Goal: Task Accomplishment & Management: Use online tool/utility

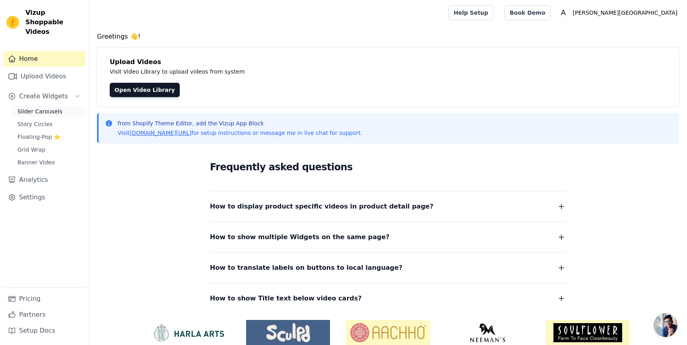
drag, startPoint x: 52, startPoint y: 98, endPoint x: 61, endPoint y: 103, distance: 9.8
click at [52, 107] on span "Slider Carousels" at bounding box center [39, 111] width 45 height 8
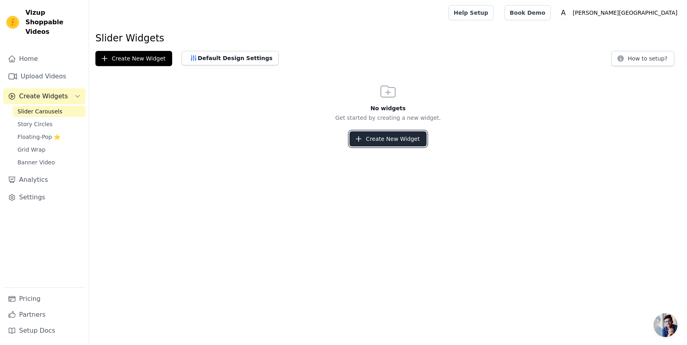
click at [371, 136] on button "Create New Widget" at bounding box center [387, 138] width 77 height 15
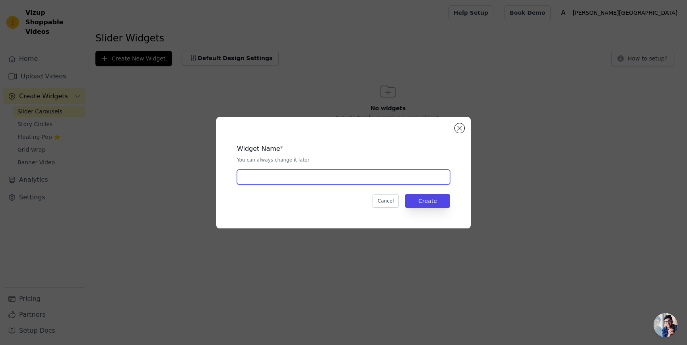
click at [272, 178] on input "text" at bounding box center [343, 176] width 213 height 15
type input "TEST"
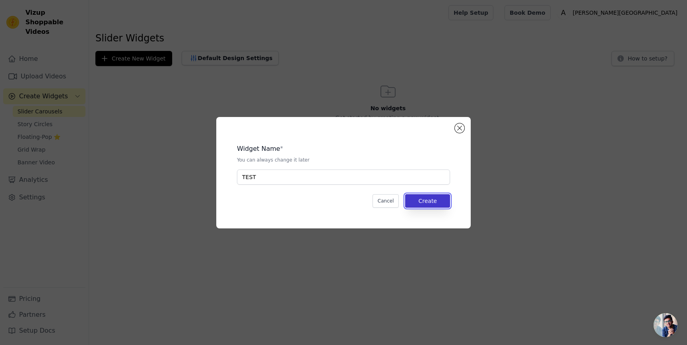
click at [425, 198] on button "Create" at bounding box center [427, 201] width 45 height 14
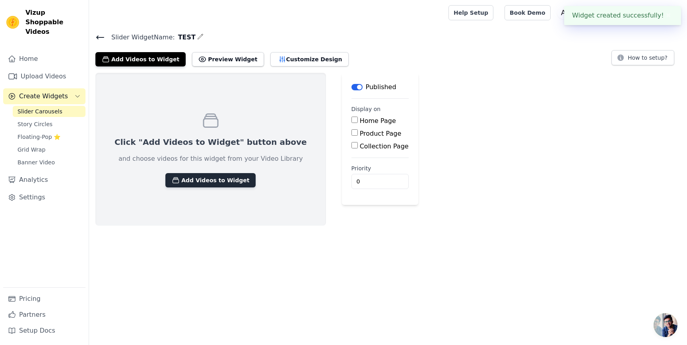
click at [227, 176] on button "Add Videos to Widget" at bounding box center [210, 180] width 90 height 14
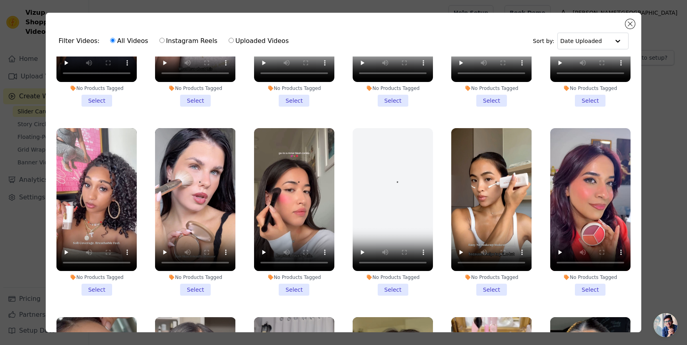
scroll to position [124, 0]
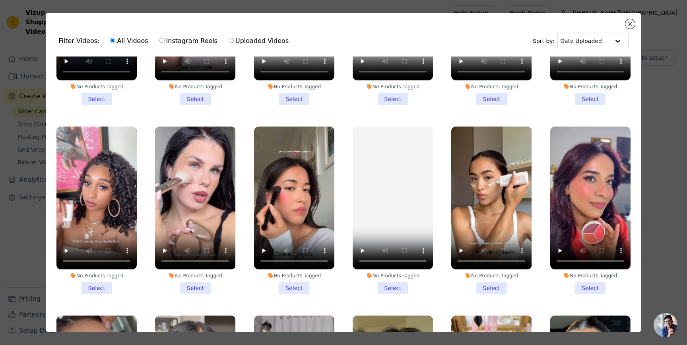
click at [296, 289] on li "No Products Tagged Select" at bounding box center [294, 210] width 80 height 168
click at [0, 0] on input "No Products Tagged Select" at bounding box center [0, 0] width 0 height 0
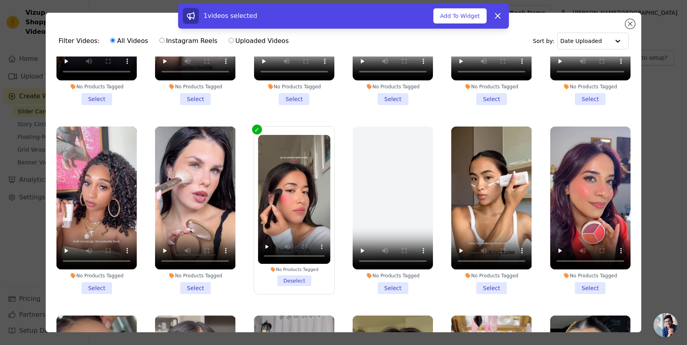
drag, startPoint x: 595, startPoint y: 289, endPoint x: 517, endPoint y: 280, distance: 78.1
click at [595, 289] on li "No Products Tagged Select" at bounding box center [590, 210] width 80 height 168
click at [0, 0] on input "No Products Tagged Select" at bounding box center [0, 0] width 0 height 0
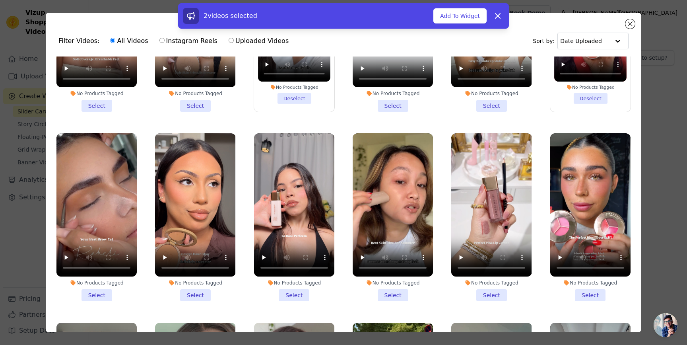
scroll to position [334, 0]
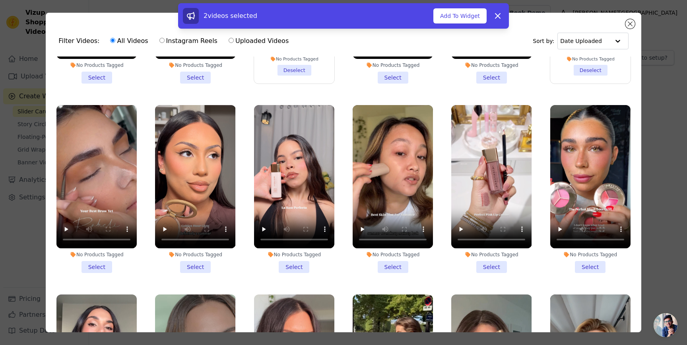
click at [590, 269] on li "No Products Tagged Select" at bounding box center [590, 189] width 80 height 168
click at [0, 0] on input "No Products Tagged Select" at bounding box center [0, 0] width 0 height 0
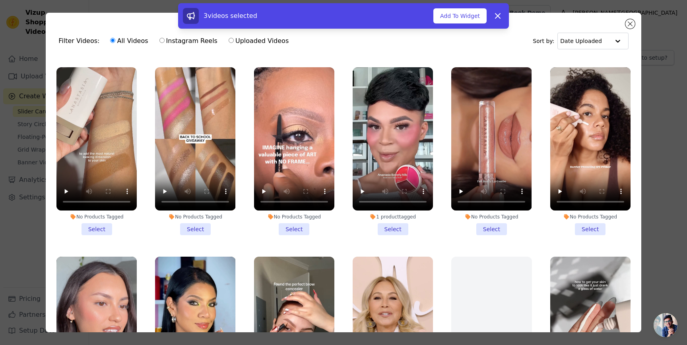
scroll to position [756, 0]
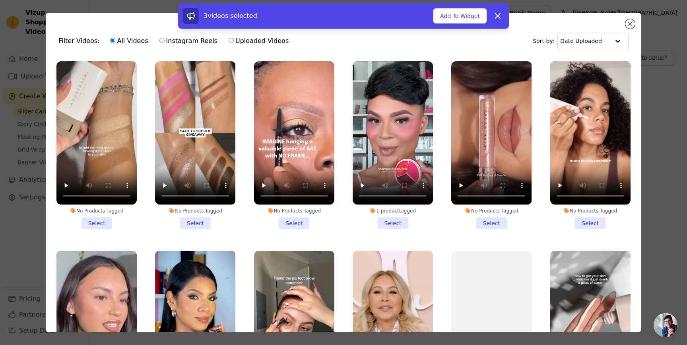
click at [388, 220] on li "1 product tagged Select" at bounding box center [393, 145] width 80 height 168
click at [0, 0] on input "1 product tagged Select" at bounding box center [0, 0] width 0 height 0
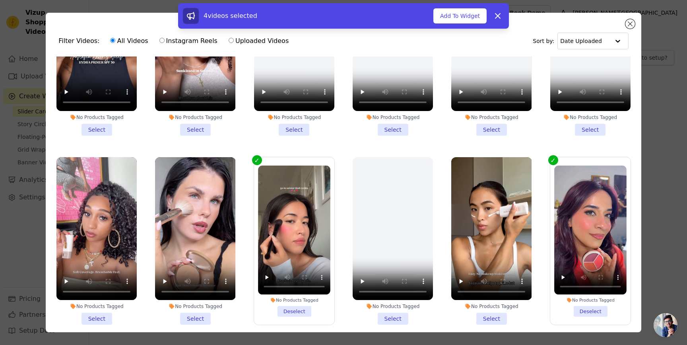
scroll to position [0, 0]
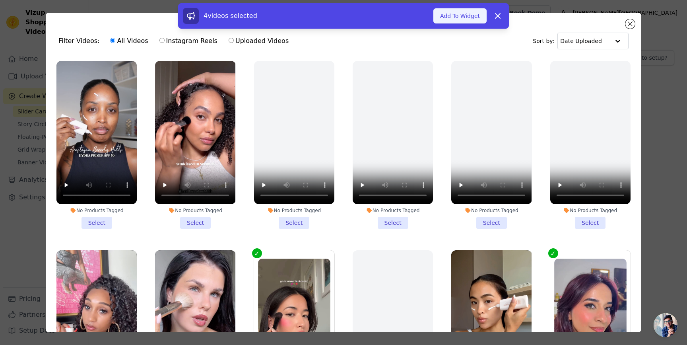
click at [452, 20] on button "Add To Widget" at bounding box center [459, 15] width 53 height 15
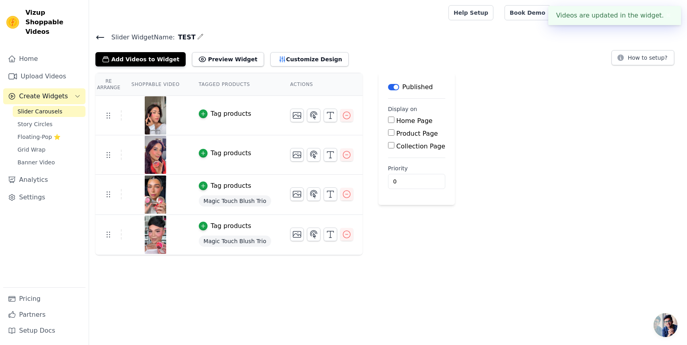
click at [408, 130] on label "Product Page" at bounding box center [417, 134] width 42 height 8
click at [394, 130] on input "Product Page" at bounding box center [391, 132] width 6 height 6
checkbox input "true"
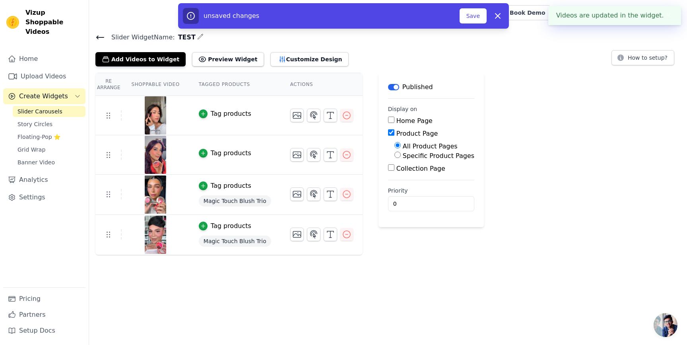
click at [231, 118] on td "Tag products" at bounding box center [234, 115] width 91 height 39
click at [231, 116] on div "Tag products" at bounding box center [231, 114] width 41 height 10
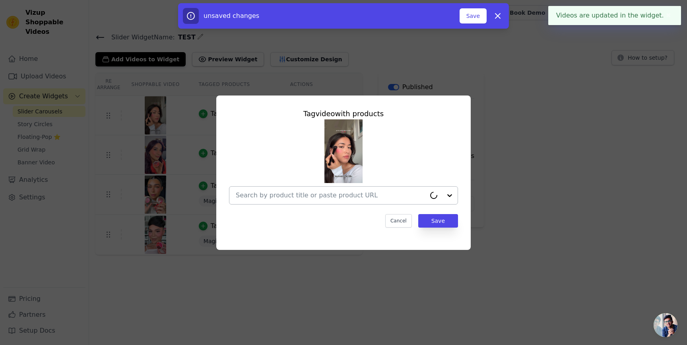
click at [301, 192] on input "text" at bounding box center [331, 195] width 190 height 10
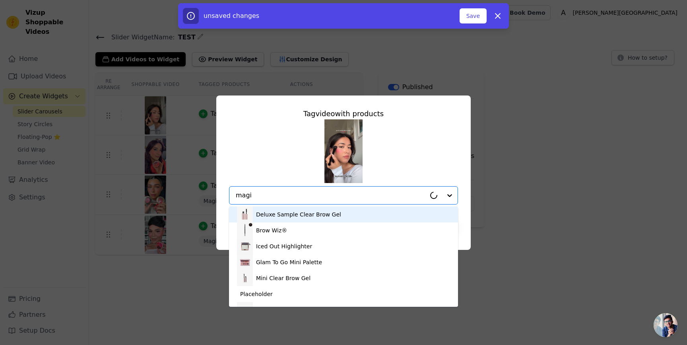
type input "magic"
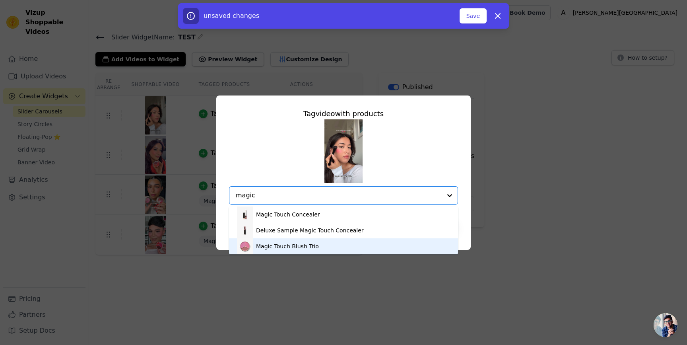
click at [291, 244] on div "Magic Touch Blush Trio" at bounding box center [287, 246] width 63 height 8
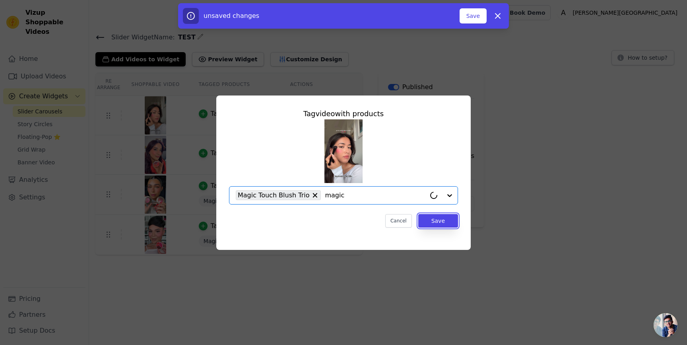
drag, startPoint x: 428, startPoint y: 221, endPoint x: 349, endPoint y: 191, distance: 84.3
click at [428, 221] on button "Save" at bounding box center [438, 221] width 40 height 14
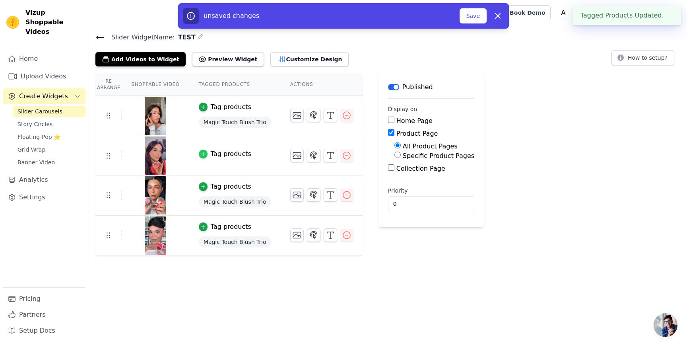
click at [203, 154] on icon "button" at bounding box center [203, 154] width 6 height 6
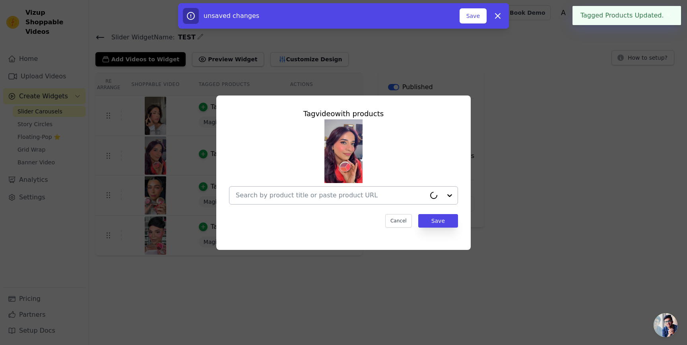
click at [300, 186] on div at bounding box center [331, 194] width 190 height 17
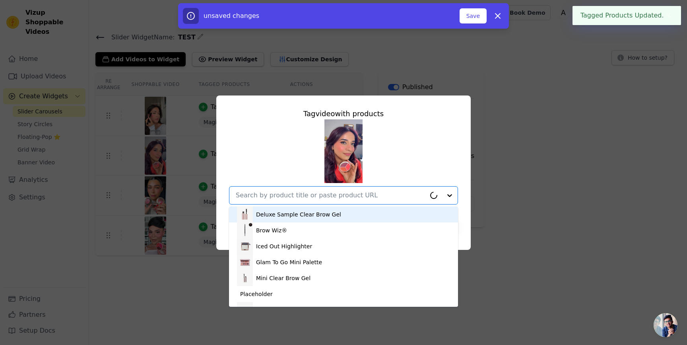
click at [298, 192] on input "text" at bounding box center [331, 195] width 190 height 10
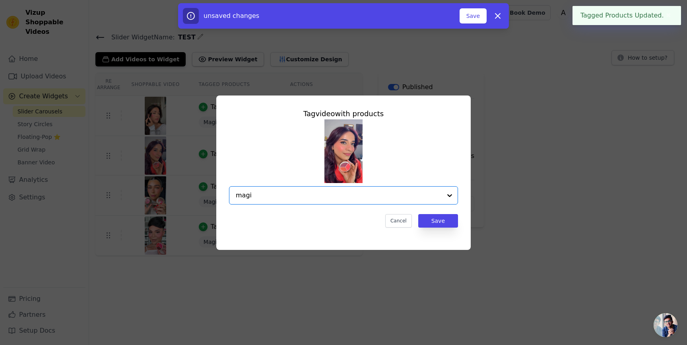
type input "magic"
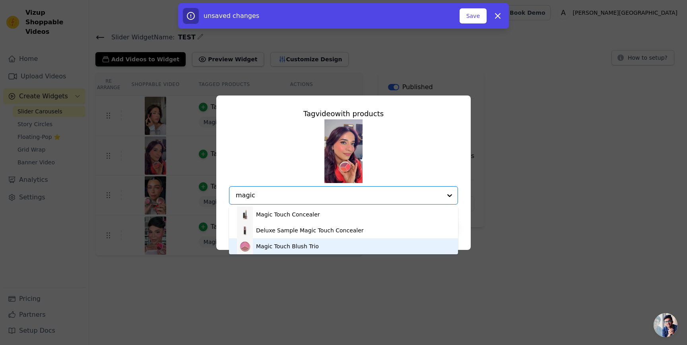
click at [293, 242] on div "Magic Touch Blush Trio" at bounding box center [287, 246] width 63 height 8
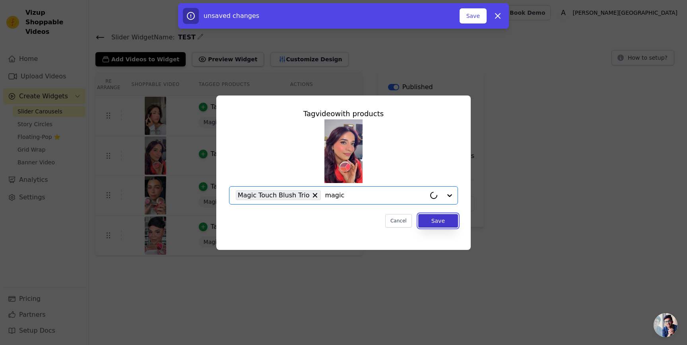
drag, startPoint x: 444, startPoint y: 223, endPoint x: 436, endPoint y: 222, distance: 8.0
click at [444, 223] on button "Save" at bounding box center [438, 221] width 40 height 14
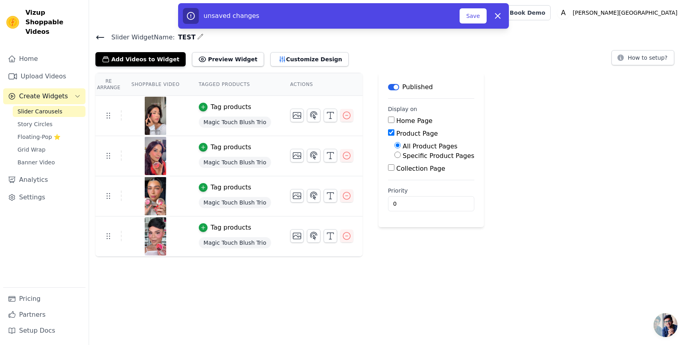
click at [431, 157] on label "Specific Product Pages" at bounding box center [439, 156] width 72 height 8
click at [401, 157] on input "Specific Product Pages" at bounding box center [397, 154] width 6 height 6
radio input "true"
click at [411, 171] on button "Select Products" at bounding box center [420, 174] width 53 height 14
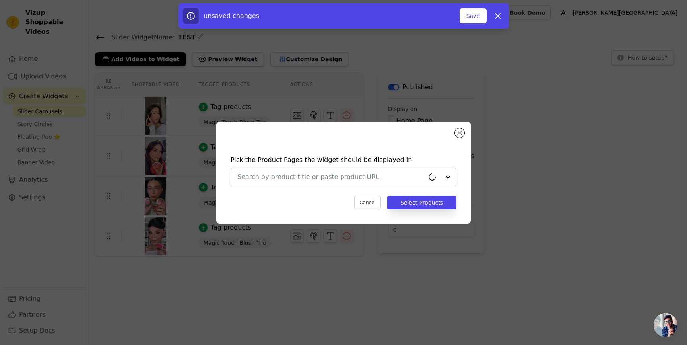
click at [294, 176] on input "text" at bounding box center [330, 177] width 187 height 10
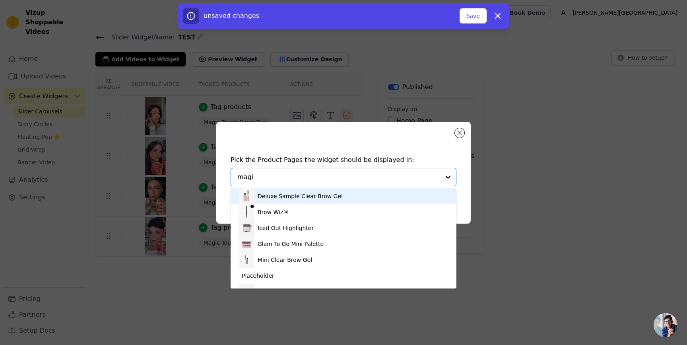
type input "magic"
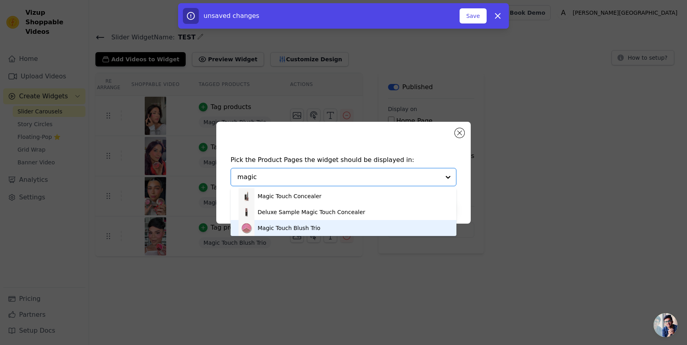
drag, startPoint x: 293, startPoint y: 225, endPoint x: 349, endPoint y: 211, distance: 57.2
click at [293, 225] on div "Magic Touch Blush Trio" at bounding box center [289, 228] width 63 height 8
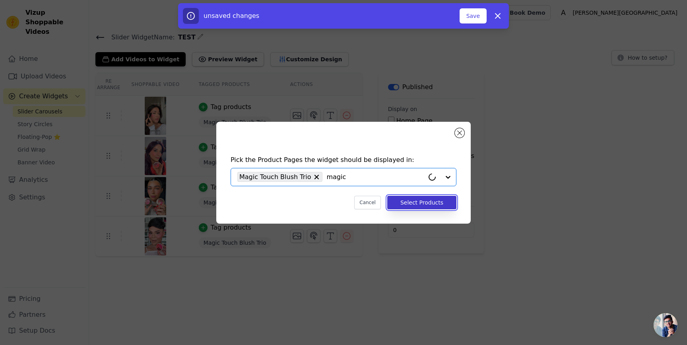
click at [405, 199] on button "Select Products" at bounding box center [421, 203] width 69 height 14
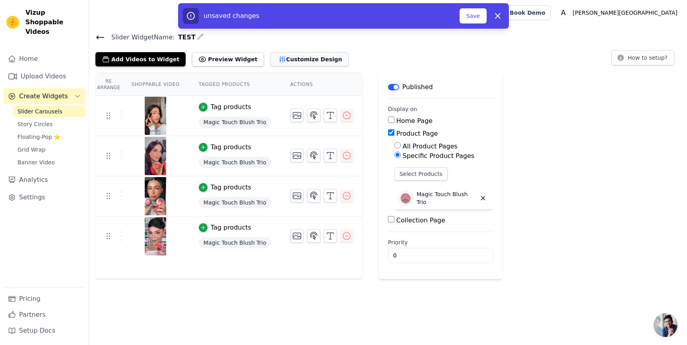
click at [296, 61] on button "Customize Design" at bounding box center [309, 59] width 78 height 14
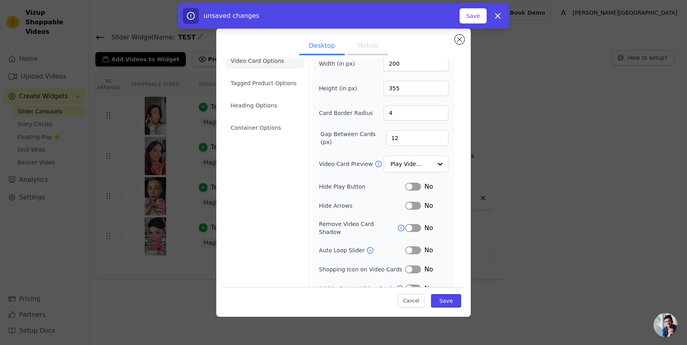
scroll to position [20, 0]
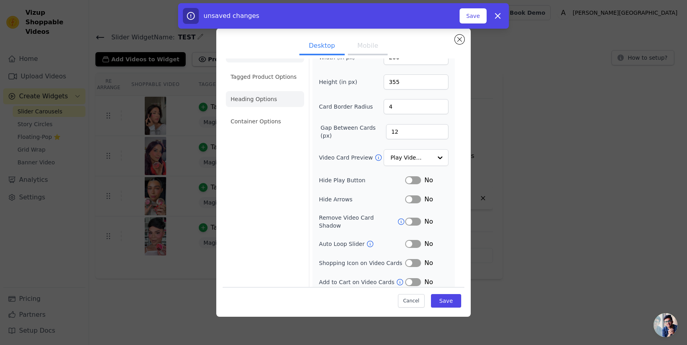
click at [267, 99] on li "Heading Options" at bounding box center [265, 99] width 78 height 16
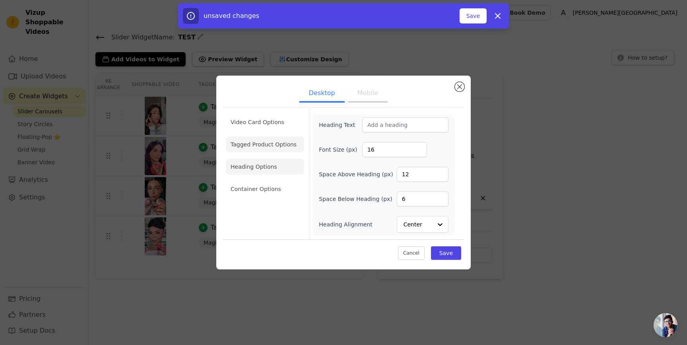
click at [265, 181] on li "Tagged Product Options" at bounding box center [265, 189] width 78 height 16
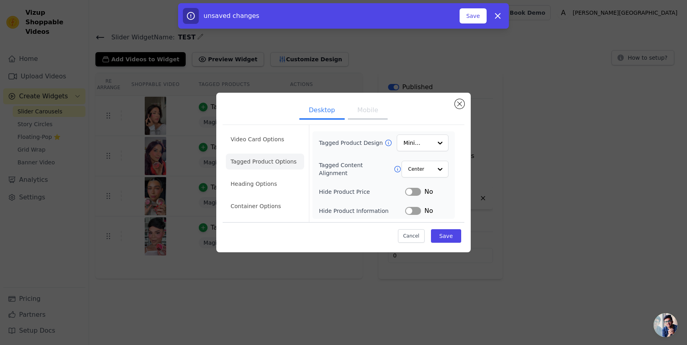
click at [393, 170] on icon at bounding box center [397, 169] width 8 height 8
click at [460, 103] on button "Close modal" at bounding box center [460, 104] width 10 height 10
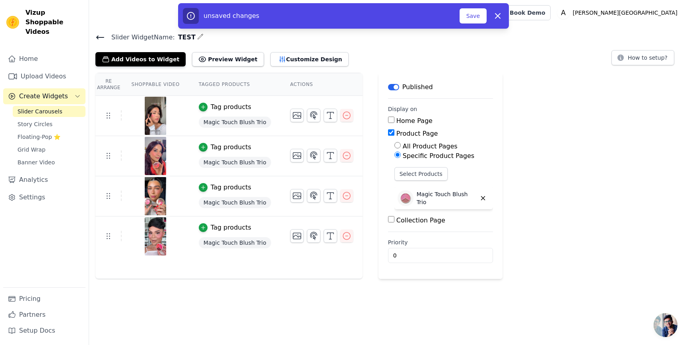
click at [47, 91] on span "Create Widgets" at bounding box center [43, 96] width 49 height 10
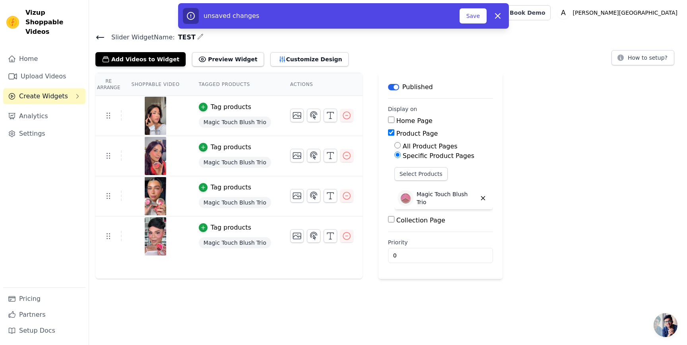
click at [48, 91] on button "Create Widgets" at bounding box center [44, 96] width 82 height 16
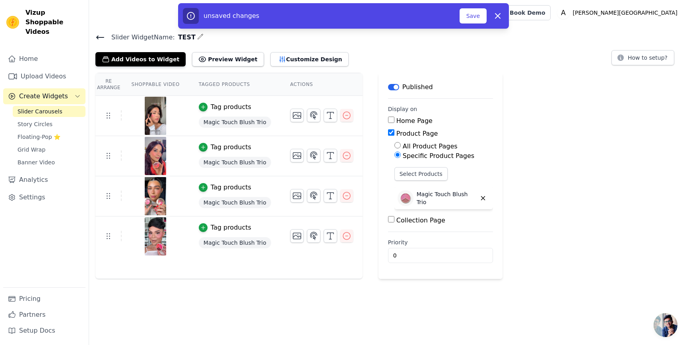
click at [98, 39] on icon at bounding box center [100, 38] width 10 height 10
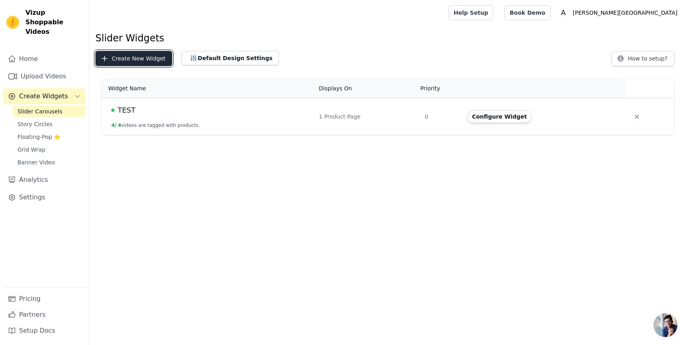
click at [143, 62] on button "Create New Widget" at bounding box center [133, 58] width 77 height 15
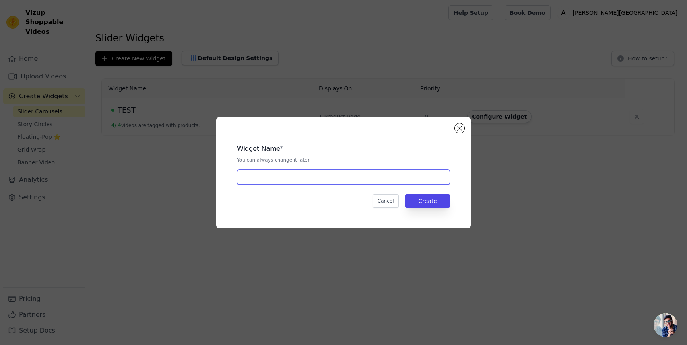
click at [293, 184] on input "text" at bounding box center [343, 176] width 213 height 15
type input "TEST 2"
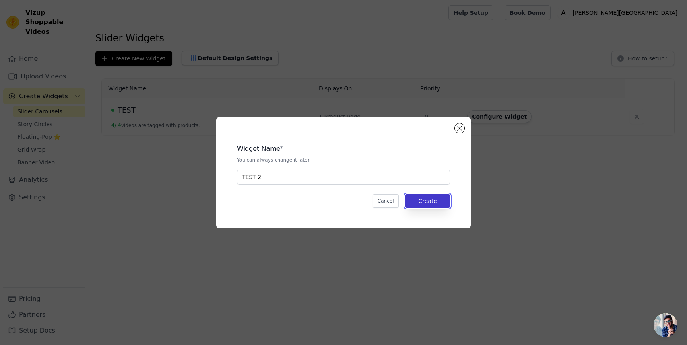
click at [447, 197] on button "Create" at bounding box center [427, 201] width 45 height 14
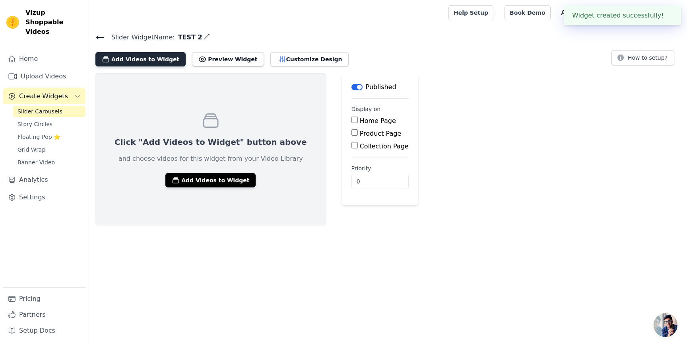
click at [165, 56] on button "Add Videos to Widget" at bounding box center [140, 59] width 90 height 14
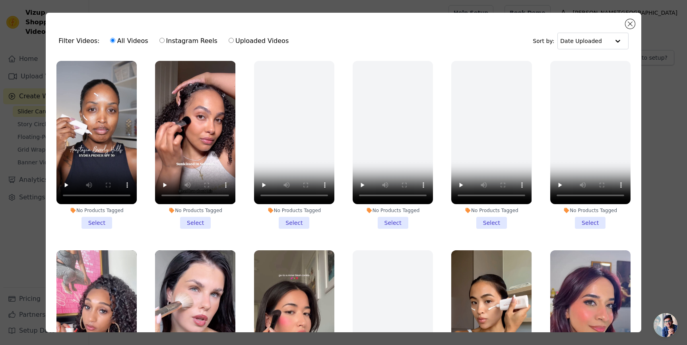
click at [256, 41] on label "Uploaded Videos" at bounding box center [258, 41] width 61 height 10
click at [234, 41] on input "Uploaded Videos" at bounding box center [231, 40] width 5 height 5
radio input "true"
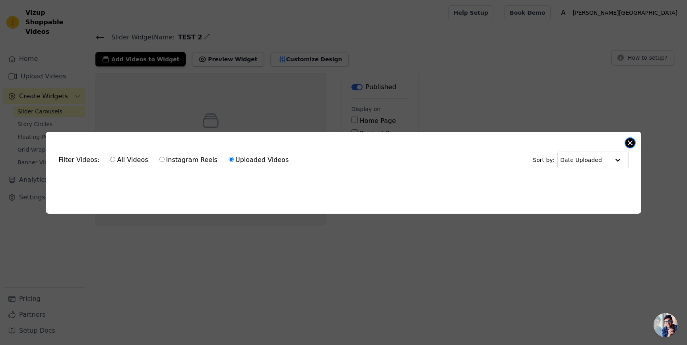
click at [627, 141] on button "Close modal" at bounding box center [630, 143] width 10 height 10
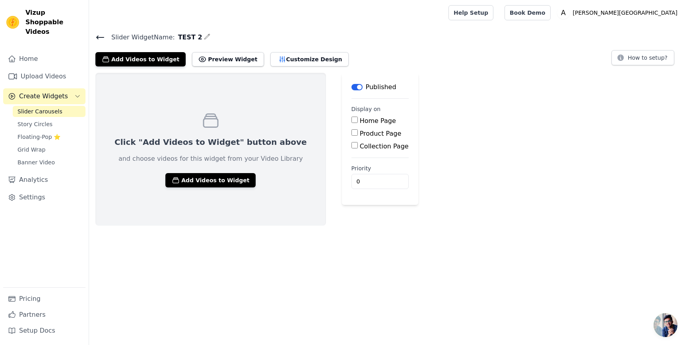
click at [102, 39] on icon at bounding box center [100, 38] width 10 height 10
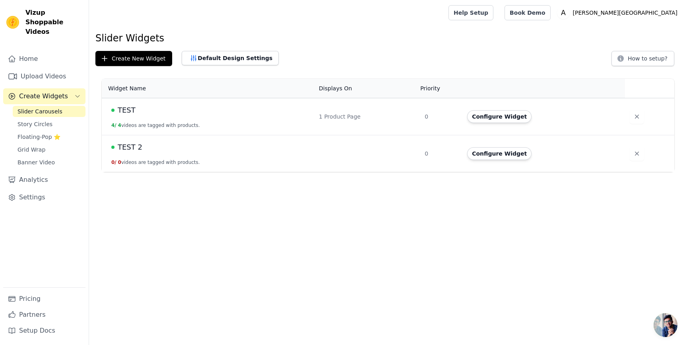
click at [641, 155] on td at bounding box center [649, 153] width 49 height 37
click at [639, 155] on button "button" at bounding box center [637, 153] width 14 height 14
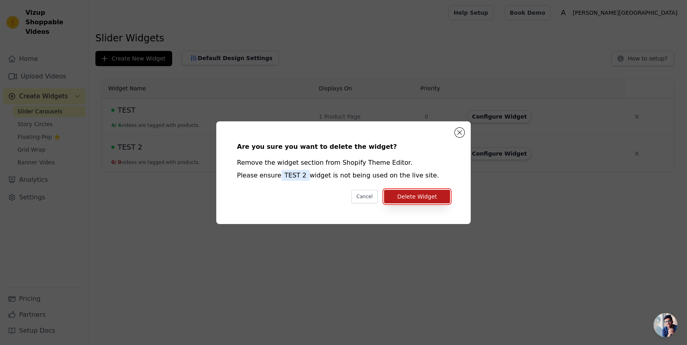
click at [425, 197] on button "Delete Widget" at bounding box center [417, 197] width 66 height 14
